Goal: Information Seeking & Learning: Learn about a topic

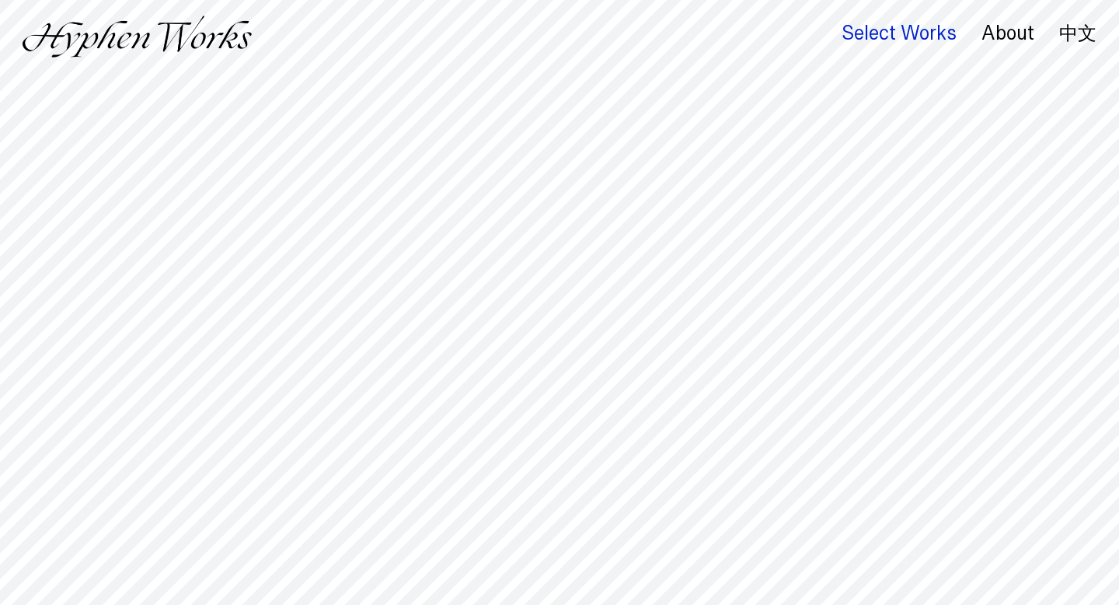
click at [870, 31] on div "Select Works" at bounding box center [899, 34] width 115 height 22
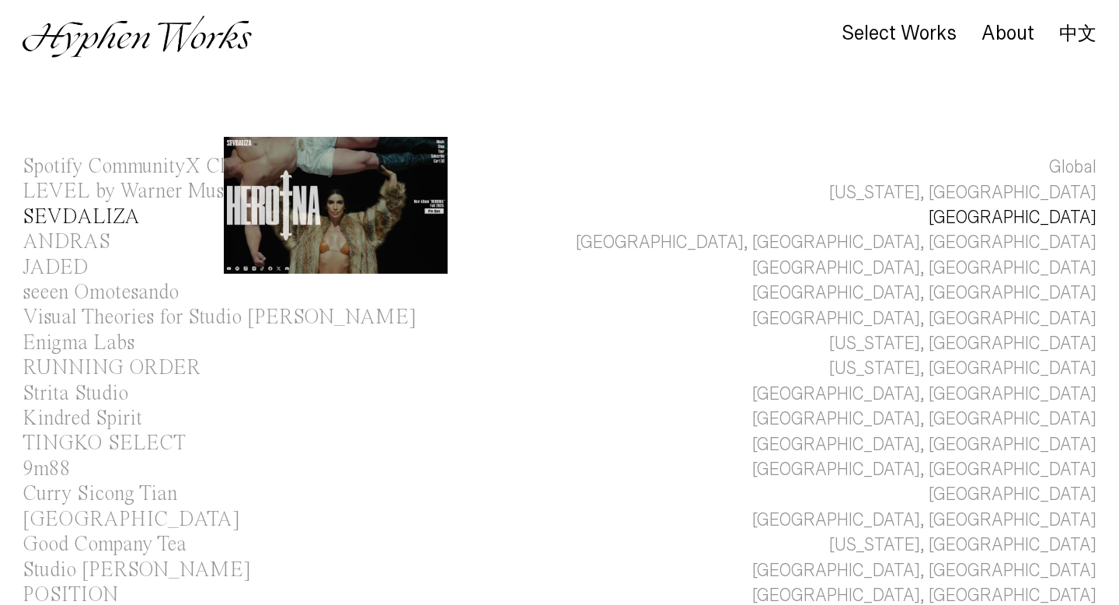
click at [110, 213] on div "SEVDALIZA" at bounding box center [81, 217] width 117 height 21
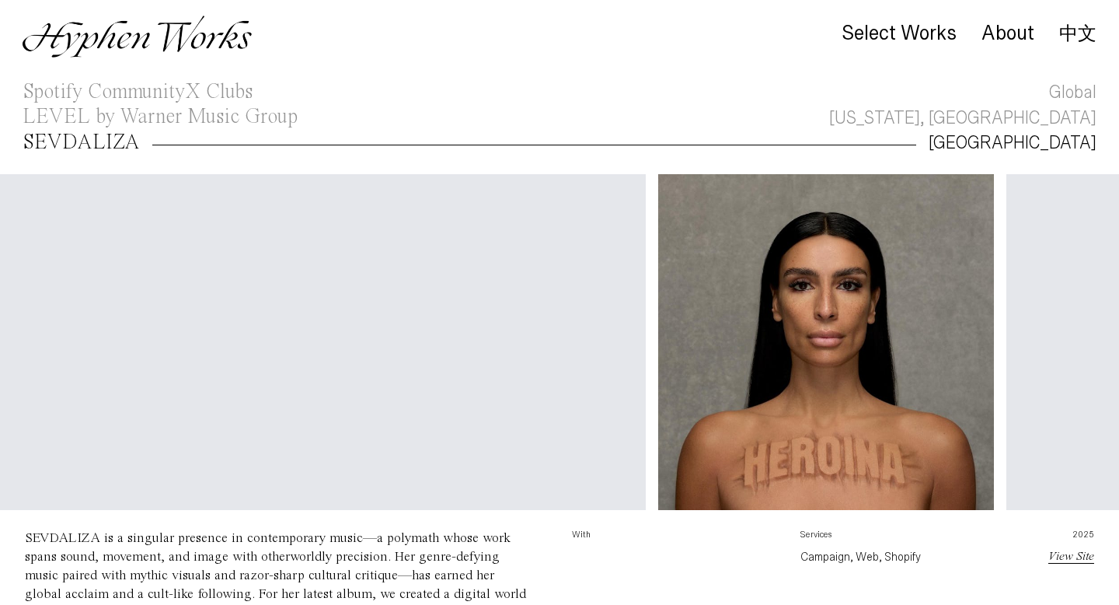
scroll to position [0, 60]
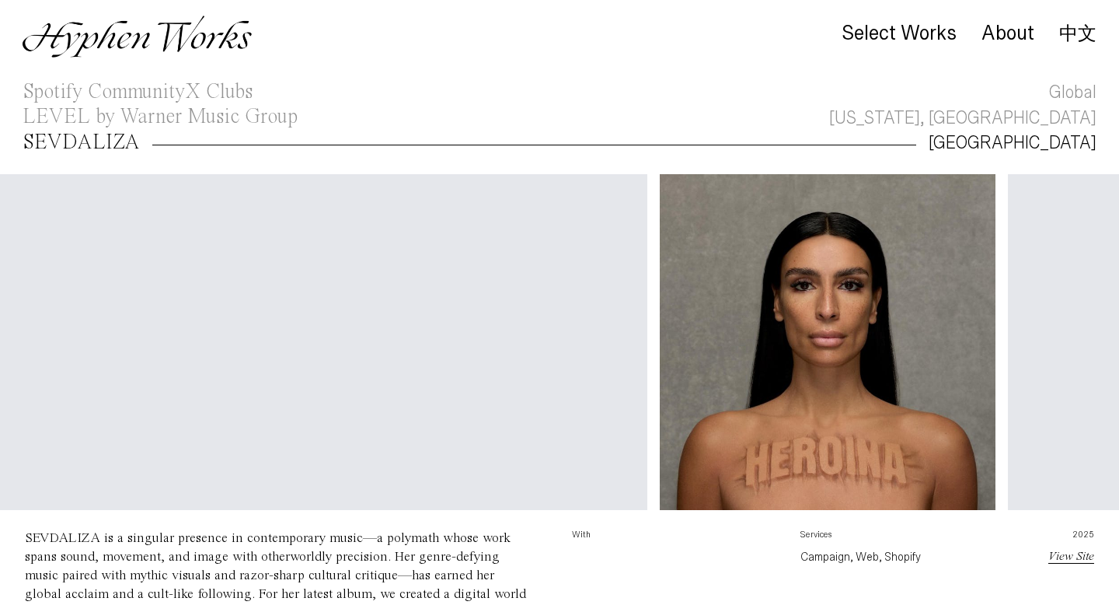
click at [143, 314] on video "Your browser does not support the video tag." at bounding box center [305, 345] width 685 height 343
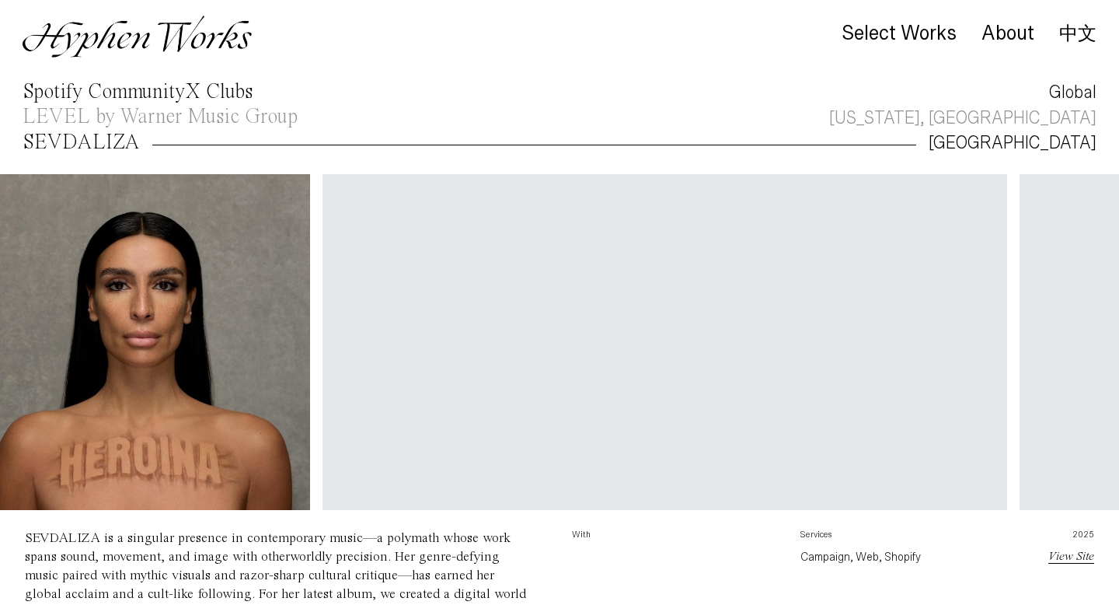
scroll to position [0, 708]
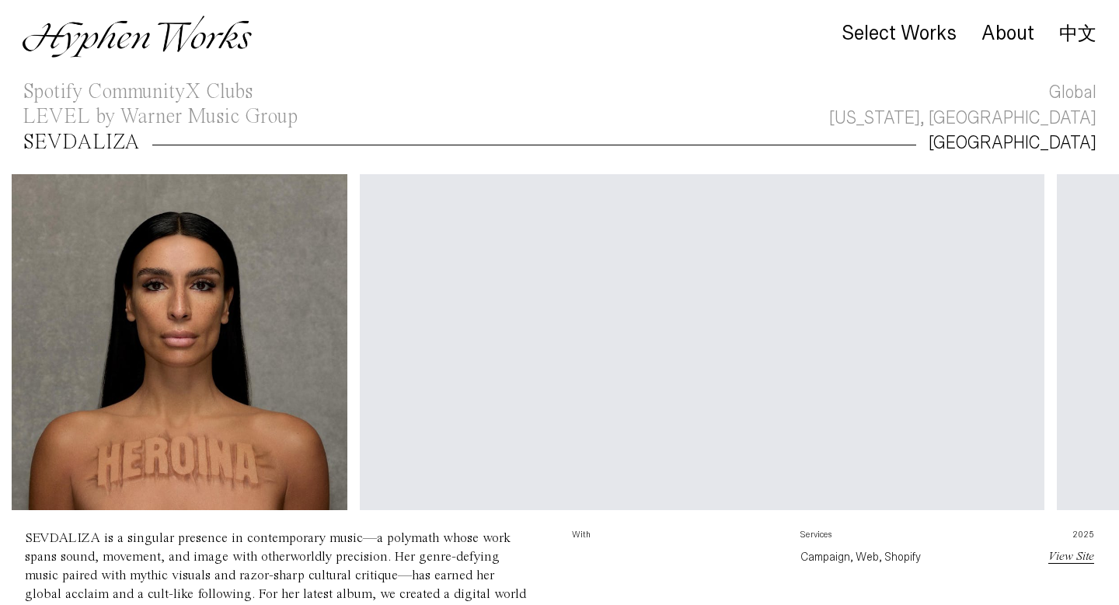
click at [1069, 30] on link "中文" at bounding box center [1078, 33] width 37 height 17
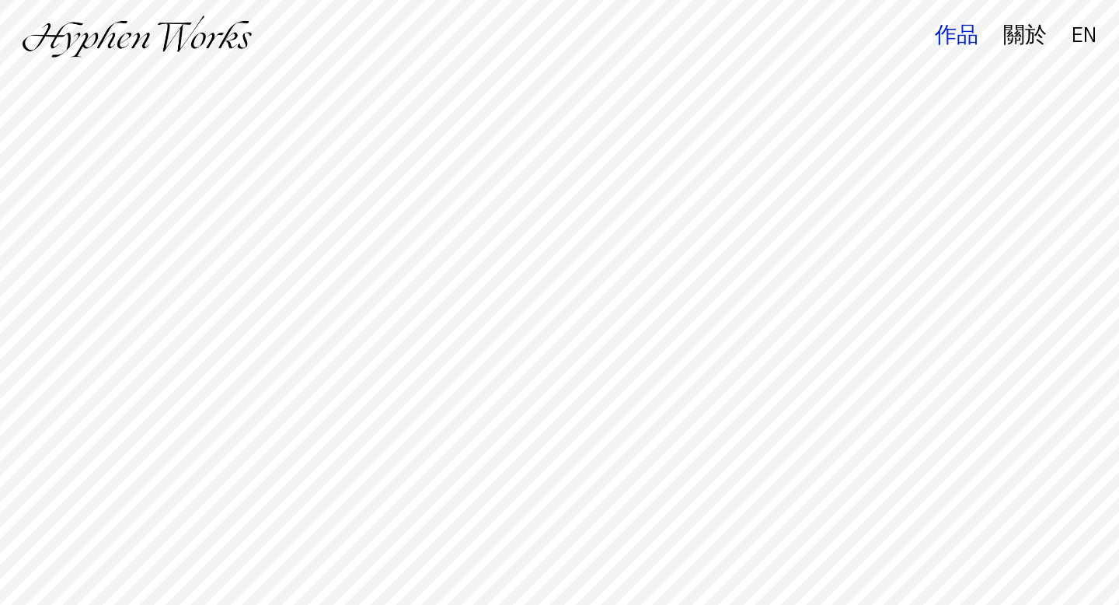
click at [960, 28] on div "作品" at bounding box center [957, 36] width 44 height 22
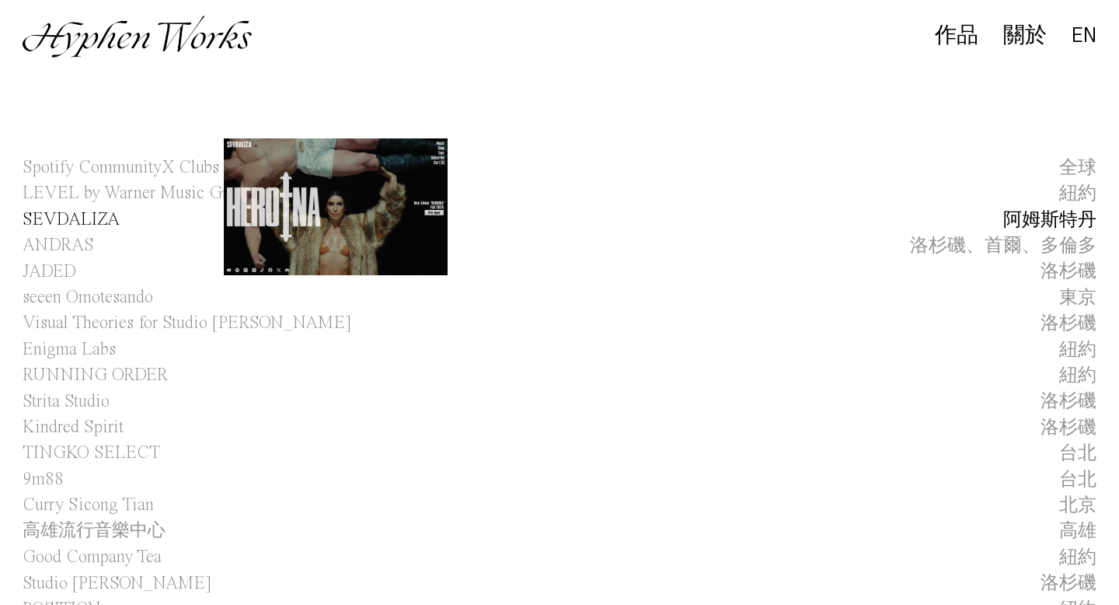
click at [104, 225] on span "SEVDALIZA" at bounding box center [71, 220] width 97 height 26
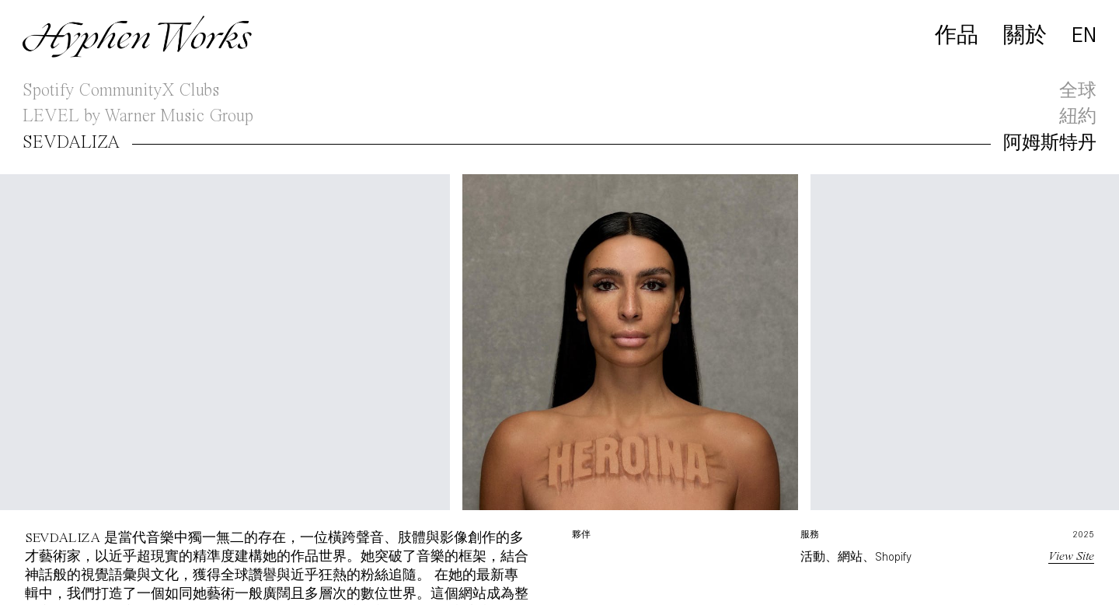
scroll to position [0, 286]
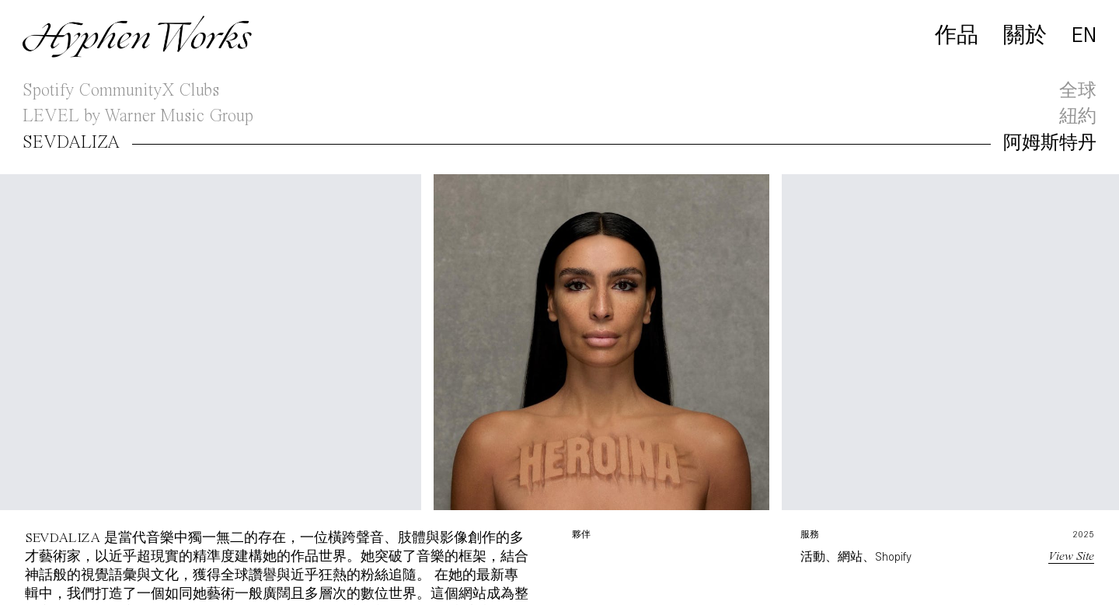
click at [1085, 40] on link "EN" at bounding box center [1084, 35] width 25 height 16
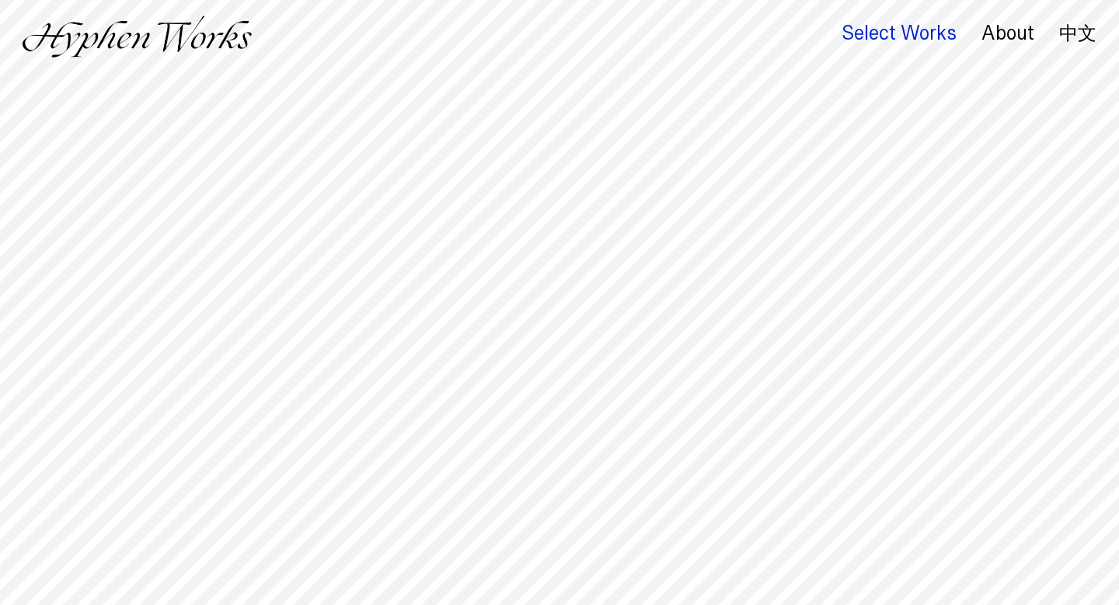
click at [858, 27] on div "Select Works" at bounding box center [899, 34] width 115 height 22
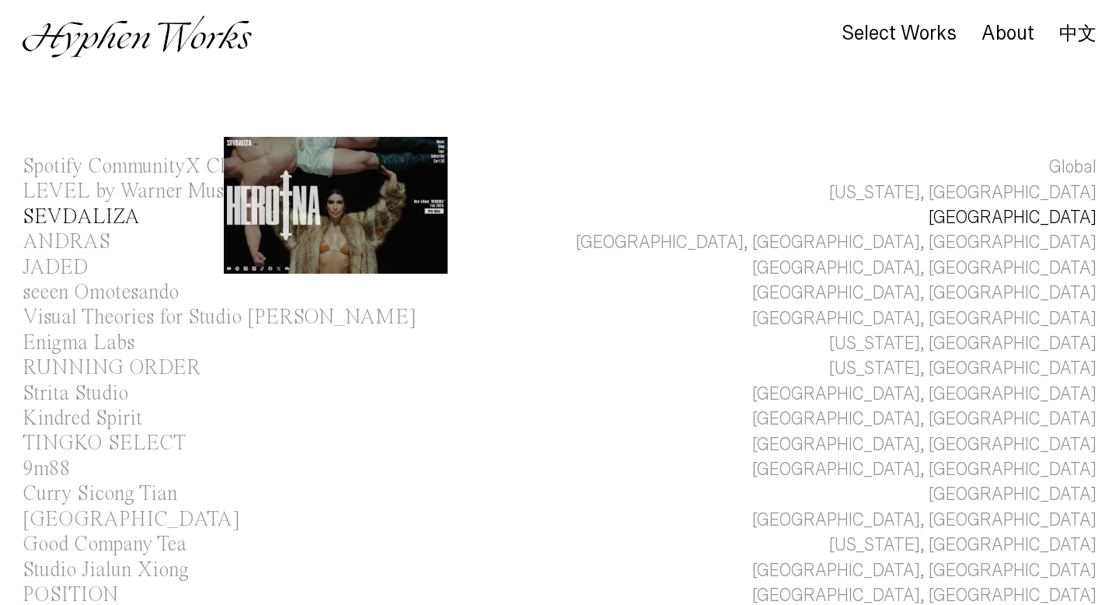
click at [110, 218] on div "SEVDALIZA" at bounding box center [81, 217] width 117 height 21
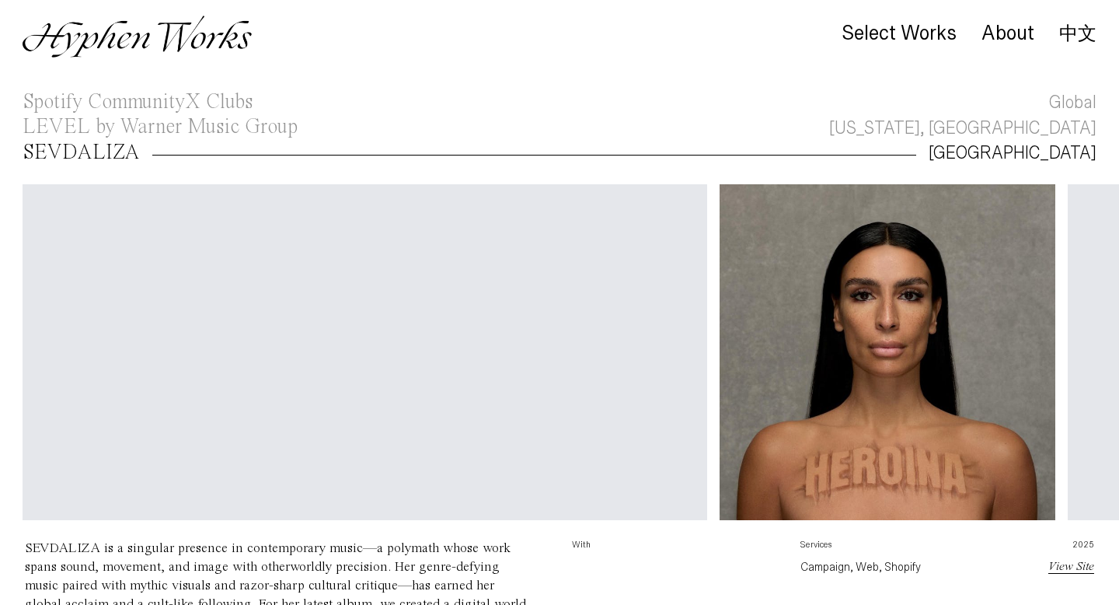
scroll to position [75, 0]
